Goal: Task Accomplishment & Management: Manage account settings

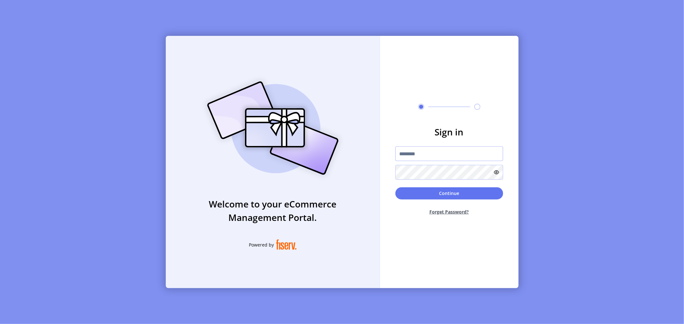
click at [409, 156] on input "text" at bounding box center [449, 153] width 108 height 15
click at [406, 154] on input "text" at bounding box center [449, 153] width 108 height 15
click at [417, 155] on input "text" at bounding box center [449, 153] width 108 height 15
paste input "**********"
type input "**********"
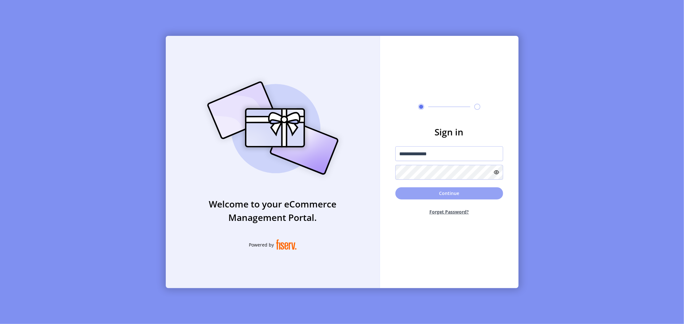
click at [420, 194] on button "Continue" at bounding box center [449, 193] width 108 height 12
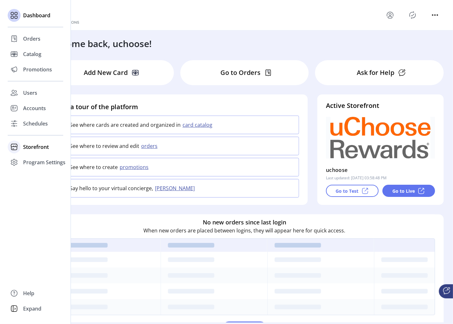
click at [10, 151] on icon at bounding box center [14, 147] width 10 height 10
click at [37, 162] on span "Configuration" at bounding box center [40, 160] width 34 height 8
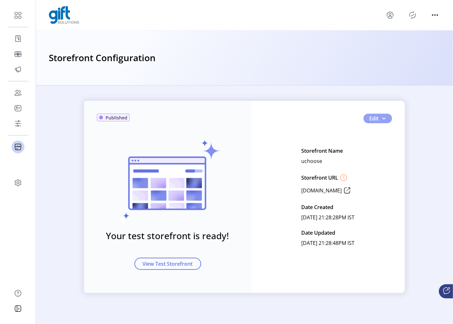
click at [383, 120] on span "button" at bounding box center [383, 118] width 5 height 5
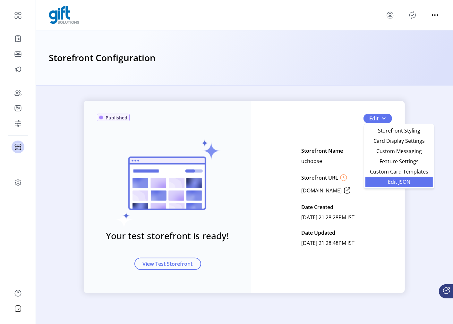
click at [387, 185] on span "Edit JSON" at bounding box center [399, 181] width 60 height 5
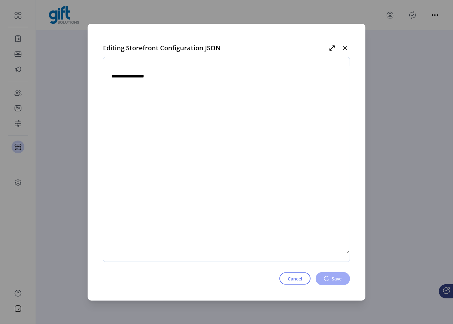
type textarea "**********"
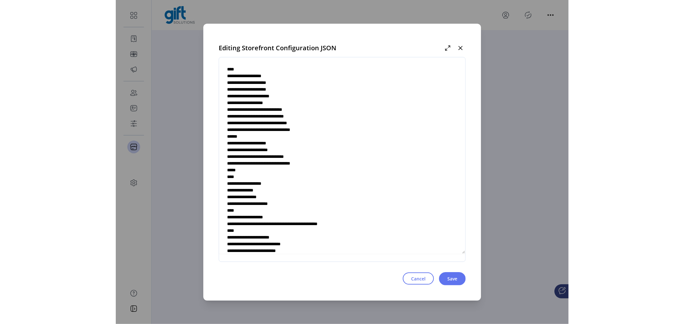
scroll to position [2504, 0]
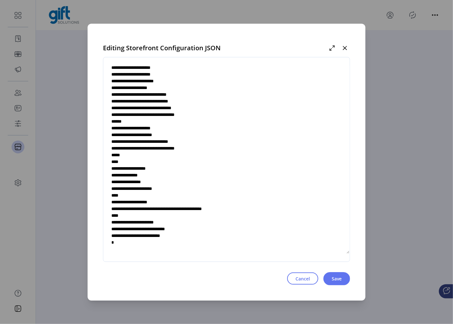
click at [182, 193] on textarea at bounding box center [226, 159] width 246 height 189
drag, startPoint x: 117, startPoint y: 179, endPoint x: 112, endPoint y: 169, distance: 10.9
click at [112, 169] on textarea at bounding box center [226, 159] width 246 height 189
click at [221, 182] on textarea at bounding box center [226, 159] width 246 height 189
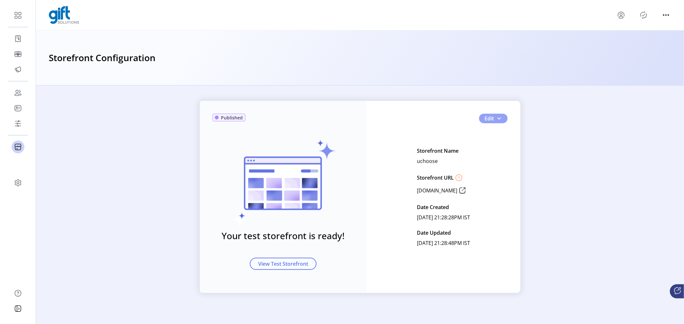
click at [486, 118] on span "Edit" at bounding box center [489, 119] width 9 height 8
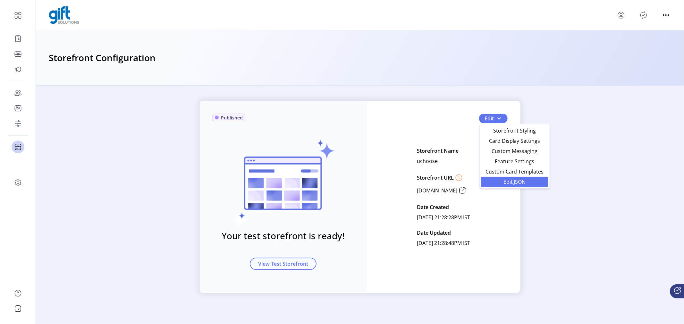
click at [516, 178] on link "Edit JSON" at bounding box center [514, 182] width 67 height 10
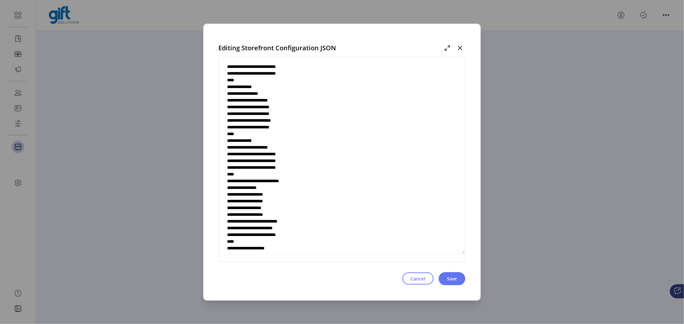
scroll to position [2504, 0]
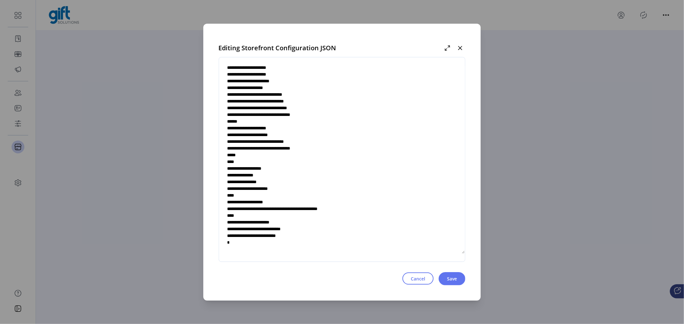
click at [265, 174] on textarea at bounding box center [342, 159] width 246 height 189
drag, startPoint x: 238, startPoint y: 188, endPoint x: 296, endPoint y: 191, distance: 58.1
click at [296, 191] on textarea at bounding box center [342, 159] width 246 height 189
drag, startPoint x: 238, startPoint y: 194, endPoint x: 231, endPoint y: 170, distance: 24.7
click at [231, 170] on textarea at bounding box center [342, 159] width 246 height 189
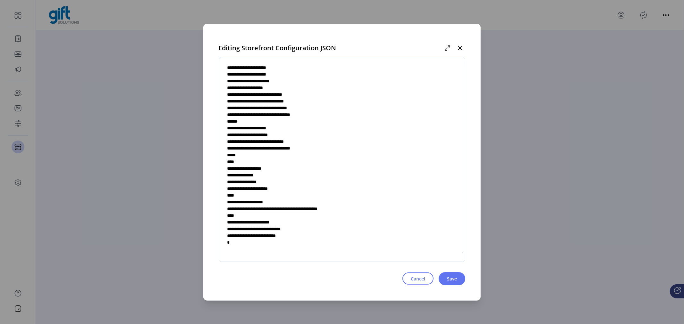
click at [302, 183] on textarea at bounding box center [342, 159] width 246 height 189
click at [265, 175] on textarea at bounding box center [342, 159] width 246 height 189
click at [286, 177] on textarea at bounding box center [342, 159] width 246 height 189
click at [264, 171] on textarea at bounding box center [342, 159] width 246 height 189
click at [267, 173] on textarea at bounding box center [342, 159] width 246 height 189
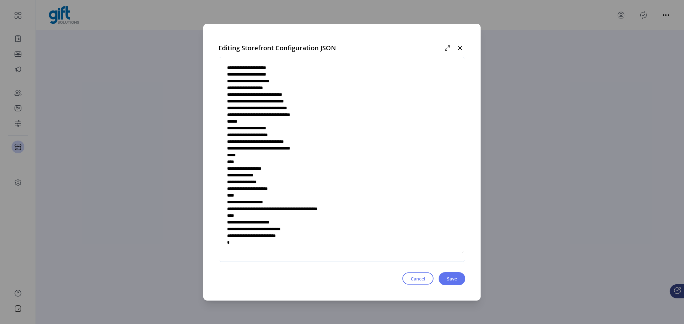
click at [265, 174] on textarea at bounding box center [342, 159] width 246 height 189
click at [314, 194] on textarea at bounding box center [342, 159] width 246 height 189
click at [294, 188] on textarea at bounding box center [342, 159] width 246 height 189
type textarea "**********"
click at [460, 276] on button "Save" at bounding box center [451, 278] width 27 height 13
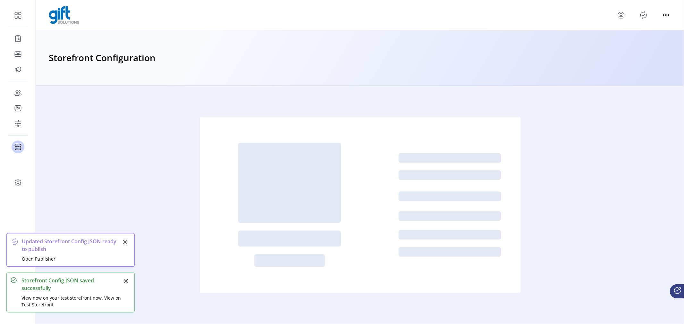
click at [645, 20] on icon "Publisher Panel" at bounding box center [643, 15] width 10 height 10
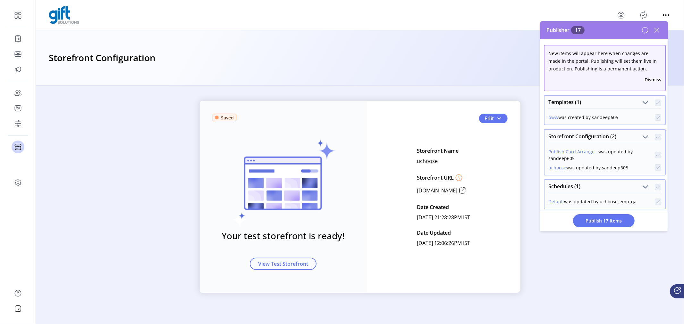
click at [651, 80] on button "Dismiss" at bounding box center [652, 79] width 17 height 7
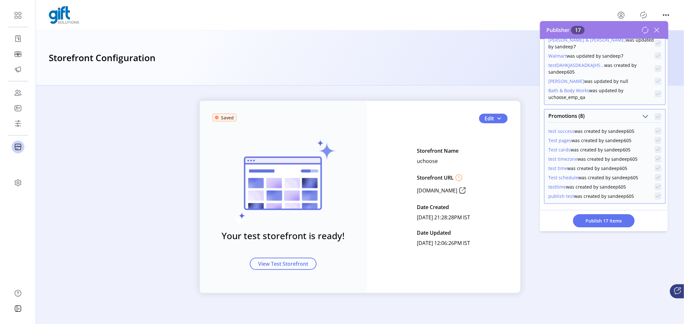
scroll to position [146, 0]
click at [643, 113] on span "Promotions (8)" at bounding box center [645, 116] width 6 height 6
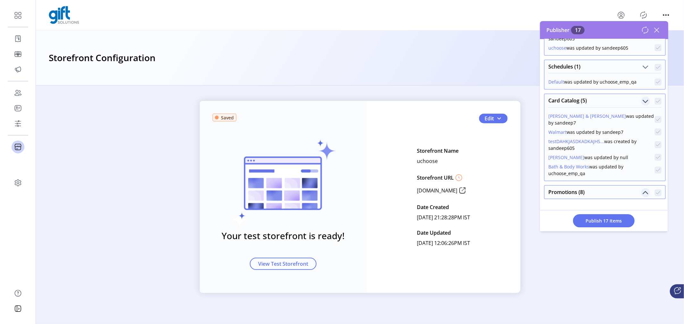
scroll to position [66, 0]
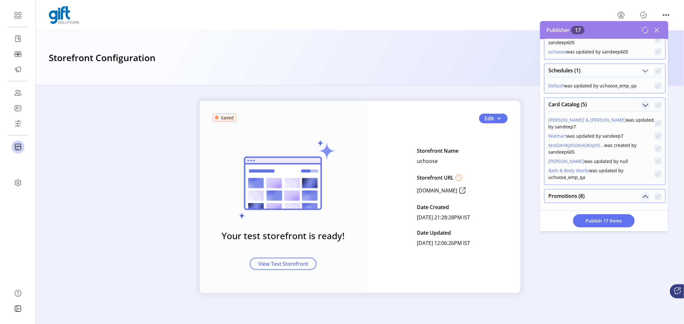
click at [642, 102] on span "Card Catalog (5)" at bounding box center [645, 105] width 6 height 6
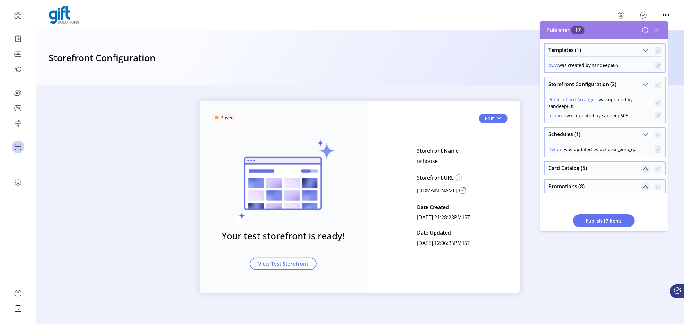
scroll to position [0, 0]
click at [642, 137] on span "Schedules (1)" at bounding box center [645, 137] width 6 height 6
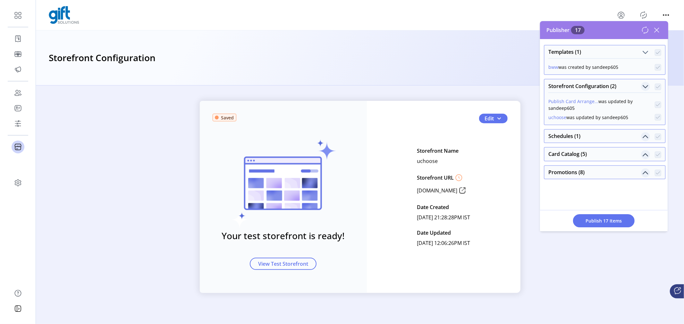
click at [644, 85] on span "Storefront Configuration (2)" at bounding box center [645, 87] width 6 height 6
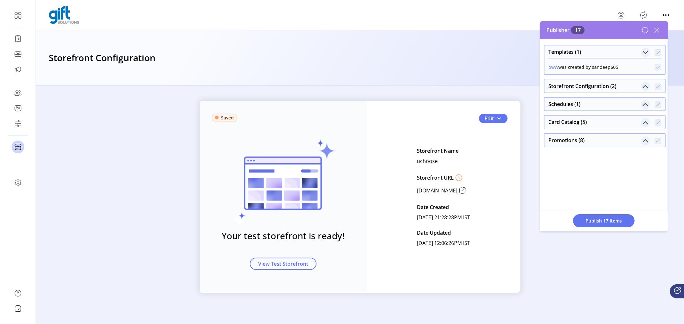
click at [644, 51] on span "Templates (1)" at bounding box center [645, 52] width 6 height 6
click at [380, 82] on div "Storefront Configuration" at bounding box center [360, 57] width 648 height 55
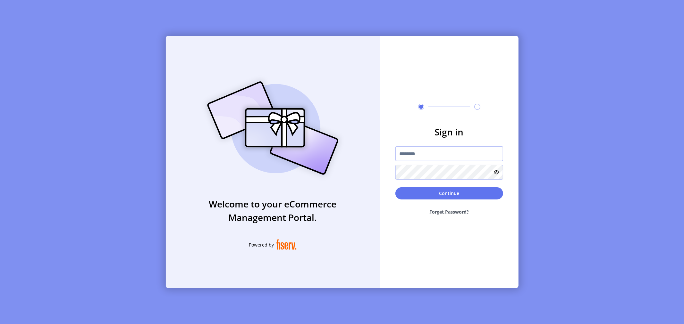
click at [444, 159] on input "text" at bounding box center [449, 153] width 108 height 15
click at [413, 158] on input "text" at bounding box center [449, 153] width 108 height 15
type input "*"
paste input "**********"
type input "**********"
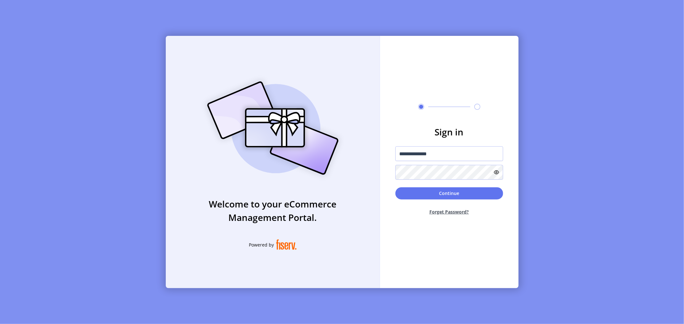
click at [409, 164] on div "**********" at bounding box center [449, 162] width 108 height 33
click at [418, 198] on button "Continue" at bounding box center [449, 193] width 108 height 12
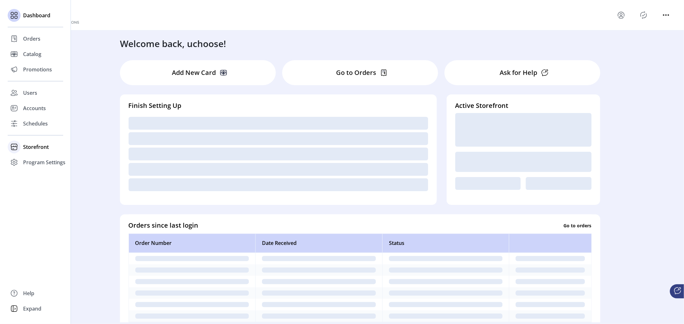
click at [17, 145] on icon at bounding box center [14, 147] width 10 height 10
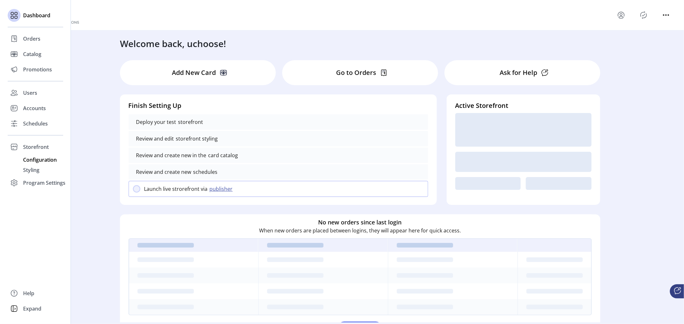
click at [38, 161] on span "Configuration" at bounding box center [40, 160] width 34 height 8
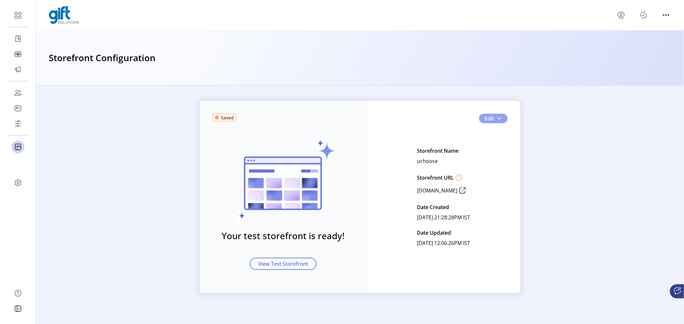
click at [493, 118] on span "Edit" at bounding box center [489, 119] width 9 height 8
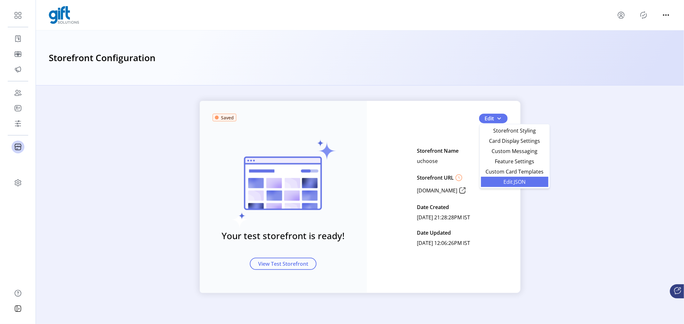
click at [497, 184] on span "Edit JSON" at bounding box center [515, 181] width 60 height 5
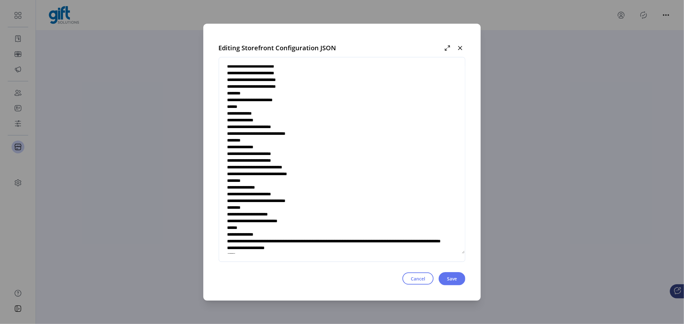
scroll to position [2504, 0]
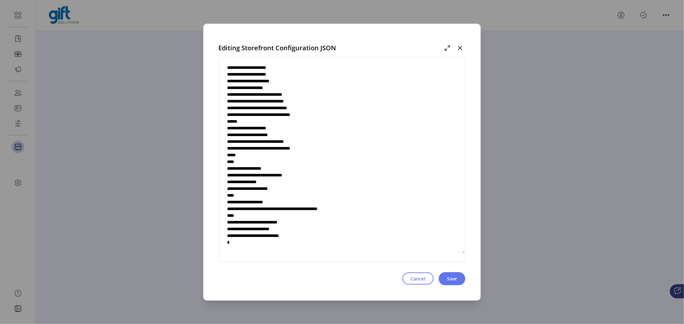
click at [286, 174] on textarea at bounding box center [342, 159] width 246 height 189
drag, startPoint x: 313, startPoint y: 175, endPoint x: 265, endPoint y: 177, distance: 47.8
click at [265, 177] on textarea at bounding box center [342, 159] width 246 height 189
type textarea "**********"
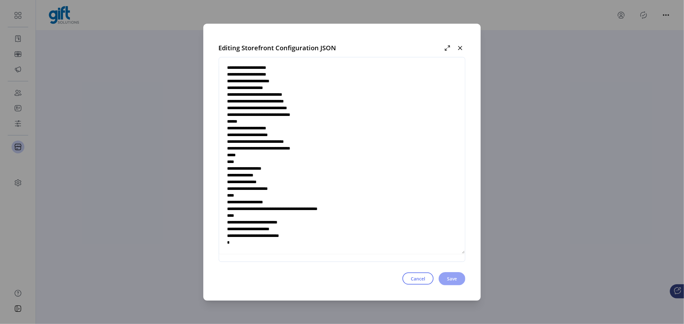
click at [450, 281] on span "Save" at bounding box center [452, 279] width 10 height 7
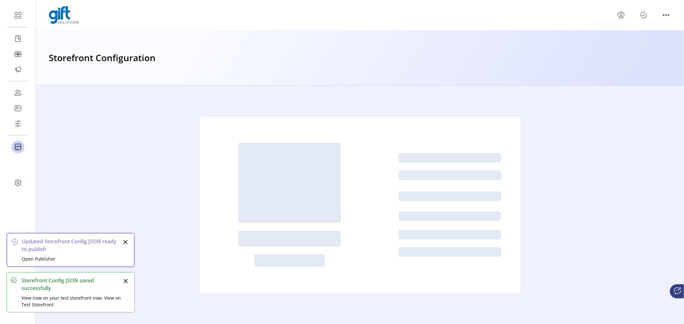
click at [643, 14] on icon "Publisher Panel" at bounding box center [643, 15] width 10 height 10
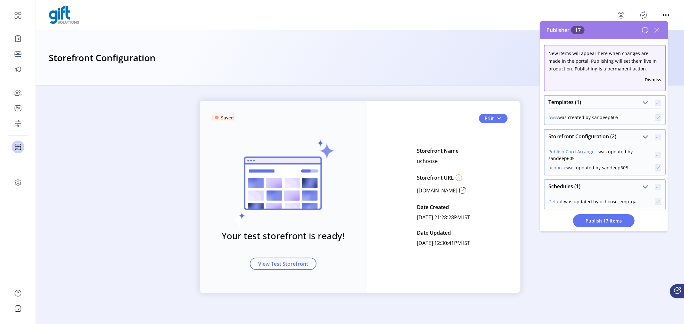
click at [644, 32] on icon at bounding box center [645, 30] width 8 height 8
click at [656, 32] on icon at bounding box center [656, 30] width 10 height 10
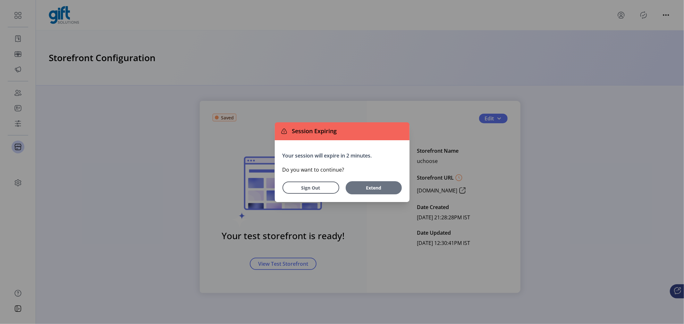
click at [369, 183] on button "Extend" at bounding box center [373, 187] width 56 height 13
